Goal: Task Accomplishment & Management: Use online tool/utility

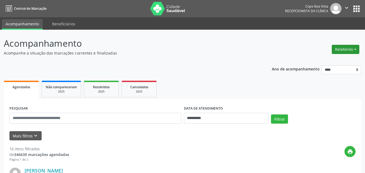
click at [336, 51] on button "Relatórios" at bounding box center [346, 49] width 28 height 9
click at [326, 61] on link "Agendamentos" at bounding box center [330, 61] width 58 height 8
select select "*"
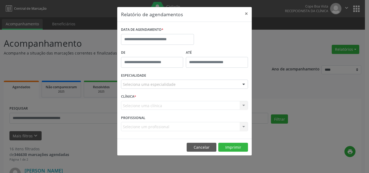
click at [149, 32] on label "DATA DE AGENDAMENTO *" at bounding box center [142, 30] width 42 height 8
click at [151, 37] on input "text" at bounding box center [157, 39] width 73 height 11
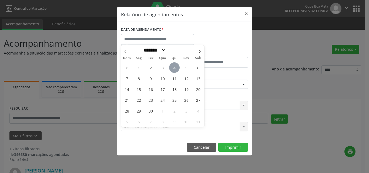
click at [176, 67] on span "4" at bounding box center [174, 67] width 11 height 11
type input "**********"
click at [176, 68] on span "4" at bounding box center [174, 67] width 11 height 11
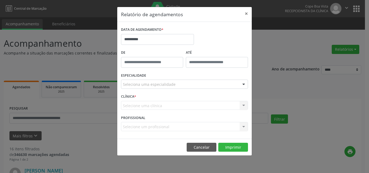
click at [176, 68] on div "De" at bounding box center [152, 60] width 65 height 23
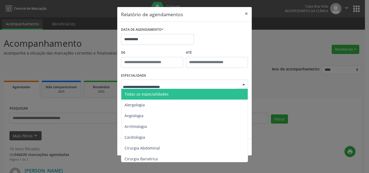
click at [172, 93] on span "Todas as especialidades" at bounding box center [184, 94] width 127 height 11
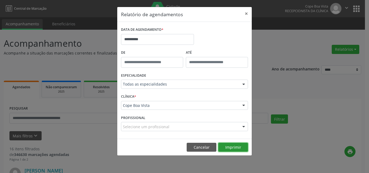
click at [231, 147] on button "Imprimir" at bounding box center [233, 147] width 30 height 9
